Goal: Transaction & Acquisition: Purchase product/service

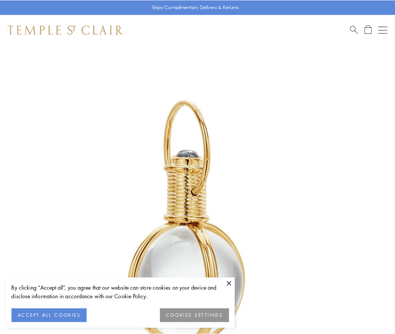
scroll to position [196, 0]
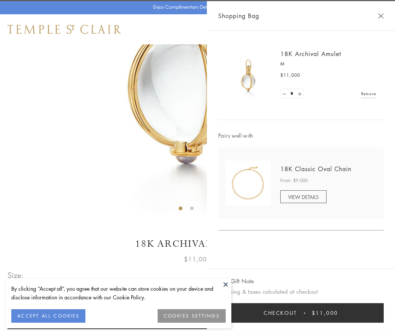
click at [301, 313] on button "Checkout $11,000" at bounding box center [300, 313] width 165 height 20
